Goal: Download file/media

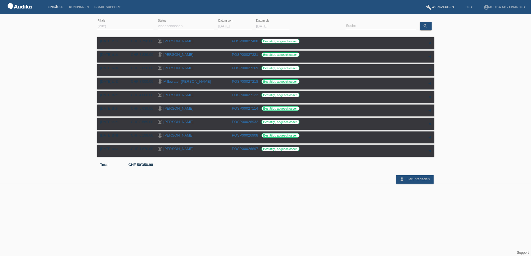
click at [443, 7] on link "build Werkzeuge ▾" at bounding box center [441, 6] width 34 height 3
click at [450, 6] on link "build Werkzeuge ▾" at bounding box center [441, 6] width 34 height 3
click at [446, 22] on span "Downloads" at bounding box center [439, 21] width 20 height 7
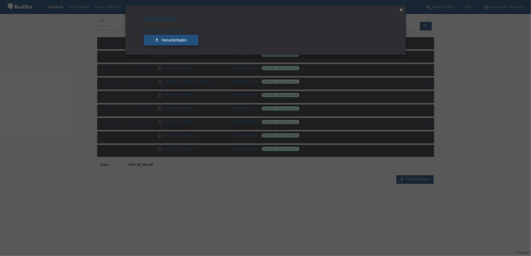
click at [188, 40] on link "download Herunterladen" at bounding box center [171, 40] width 55 height 11
drag, startPoint x: 212, startPoint y: 113, endPoint x: 256, endPoint y: 13, distance: 109.0
click at [213, 108] on div "Downloads Alle Einkäufe exportieren download Herunterladen close" at bounding box center [265, 128] width 531 height 256
click at [403, 8] on icon "close" at bounding box center [401, 10] width 4 height 4
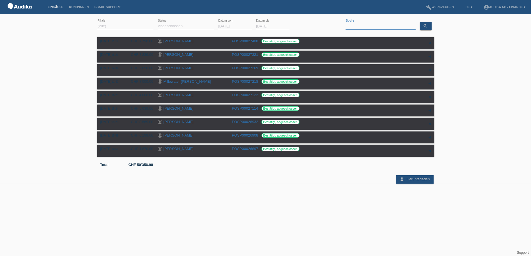
click at [361, 27] on input at bounding box center [381, 26] width 70 height 7
click at [352, 24] on input at bounding box center [381, 26] width 70 height 7
type input "[PERSON_NAME]"
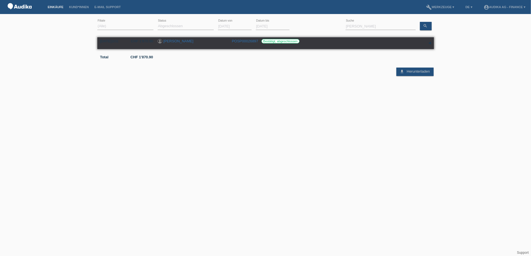
click at [180, 38] on div "[DATE] 10:51 CHF 1'870.90 [PERSON_NAME] POSP00026897 Bestätigt, abgeschlossen D…" at bounding box center [265, 43] width 337 height 12
click at [177, 42] on link "[PERSON_NAME]" at bounding box center [179, 41] width 30 height 4
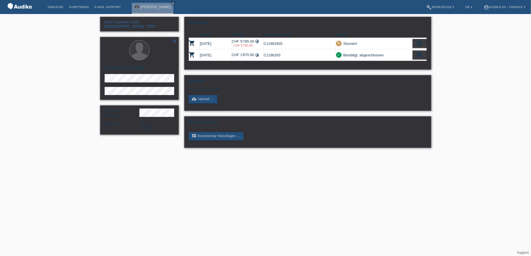
click at [443, 154] on html "Einkäufe Kund*innen E-Mail Support [PERSON_NAME] close menu" at bounding box center [265, 77] width 531 height 154
click at [294, 154] on html "Einkäufe Kund*innen E-Mail Support Luigi Mondati close menu" at bounding box center [265, 77] width 531 height 154
